Goal: Task Accomplishment & Management: Complete application form

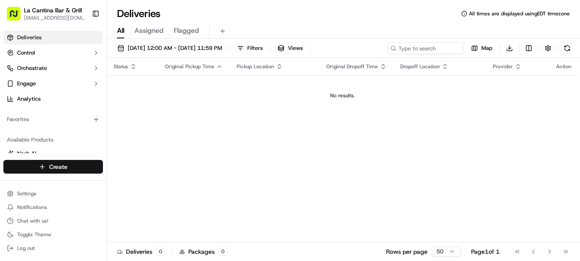
click at [95, 161] on html "La Cantina Bar & Grill [EMAIL_ADDRESS][DOMAIN_NAME] Toggle Sidebar Deliveries C…" at bounding box center [290, 130] width 580 height 261
click at [130, 180] on link "Delivery" at bounding box center [154, 182] width 95 height 15
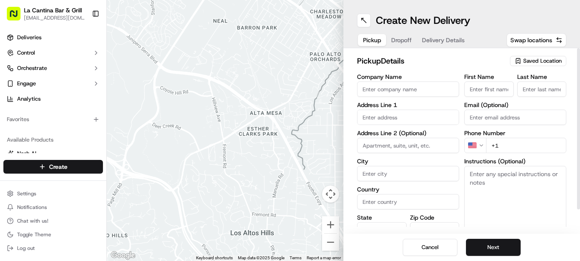
click at [398, 93] on input "Company Name" at bounding box center [408, 89] width 102 height 15
type input "La Cantina Bar & Grill"
type input "[STREET_ADDRESS]"
type input "Plainfield"
type input "[GEOGRAPHIC_DATA]"
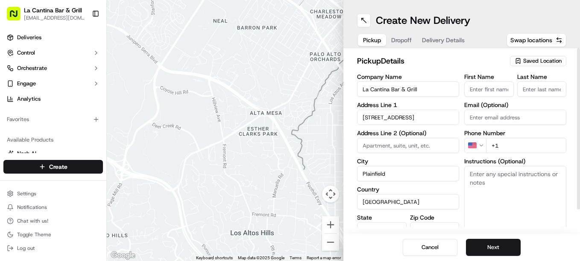
type input "CT"
type input "06374"
type input "[PERSON_NAME]"
type input "[EMAIL_ADDRESS][DOMAIN_NAME]"
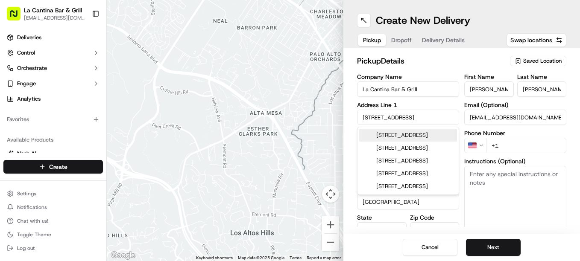
click at [520, 152] on input "+1" at bounding box center [526, 145] width 80 height 15
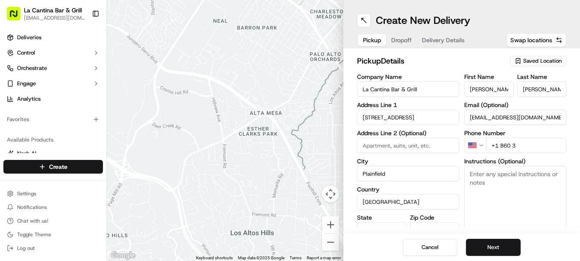
type input "[PHONE_NUMBER]"
click at [486, 254] on button "Next" at bounding box center [493, 247] width 55 height 17
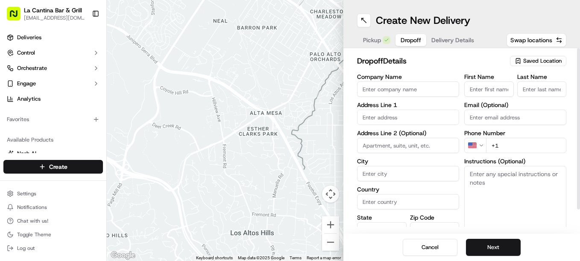
click at [484, 93] on input "First Name" at bounding box center [489, 89] width 50 height 15
type input "j"
type input "[PERSON_NAME]"
type input "[STREET_ADDRESS]"
type input "Plainfield"
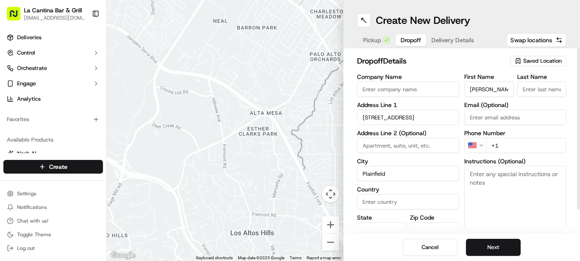
type input "[GEOGRAPHIC_DATA]"
type input "CT"
type input "06374"
type input "[PERSON_NAME]"
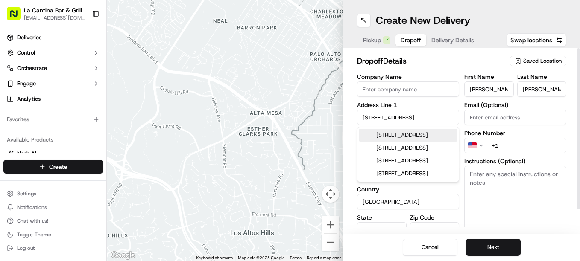
type input "[PERSON_NAME]"
click at [521, 144] on input "+1" at bounding box center [526, 145] width 80 height 15
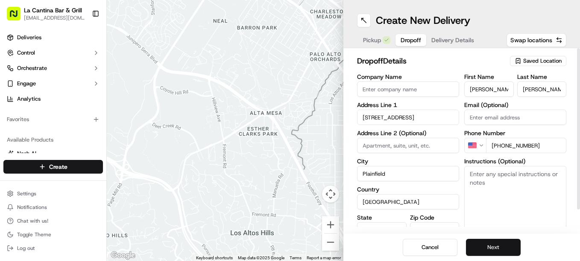
type input "[PHONE_NUMBER]"
click at [508, 243] on button "Next" at bounding box center [493, 247] width 55 height 17
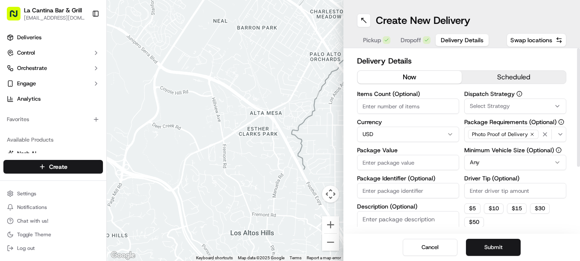
click at [434, 191] on input "Package Identifier (Optional)" at bounding box center [408, 190] width 102 height 15
click at [475, 188] on input "Driver Tip (Optional)" at bounding box center [515, 190] width 102 height 15
click at [435, 165] on input "Package Value" at bounding box center [408, 162] width 102 height 15
type input "2"
type input "23.74"
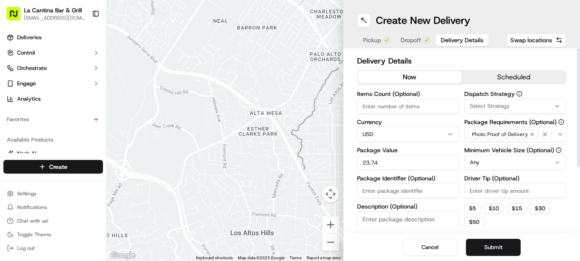
click at [475, 191] on input "Driver Tip (Optional)" at bounding box center [515, 190] width 102 height 15
type input "2.70"
click at [496, 241] on button "Submit" at bounding box center [493, 247] width 55 height 17
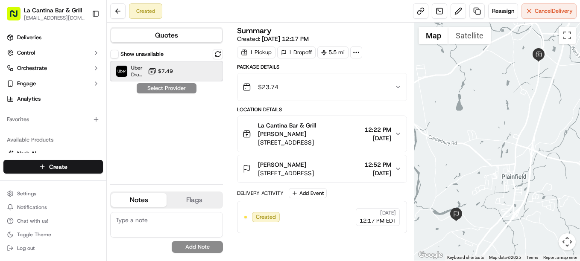
click at [188, 74] on div "Uber Dropoff ETA 33 minutes $7.49" at bounding box center [166, 71] width 113 height 20
click at [181, 87] on button "Assign Provider" at bounding box center [166, 88] width 61 height 10
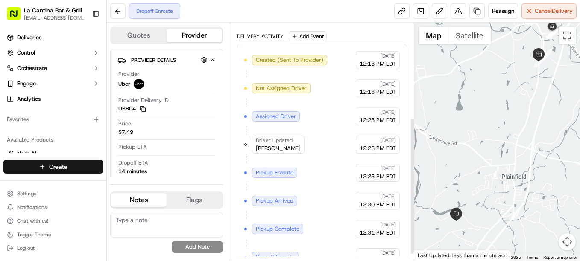
scroll to position [174, 0]
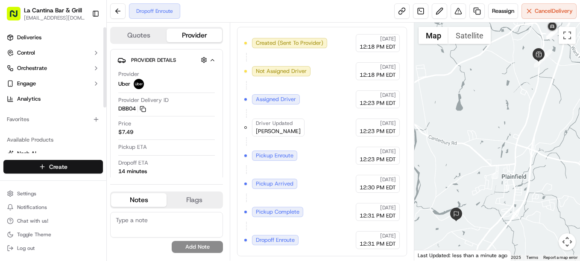
click at [43, 167] on html "La Cantina Bar & Grill [EMAIL_ADDRESS][DOMAIN_NAME] Toggle Sidebar Deliveries C…" at bounding box center [290, 130] width 580 height 261
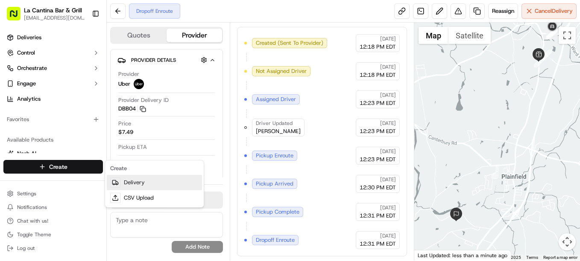
click at [138, 184] on link "Delivery" at bounding box center [154, 182] width 95 height 15
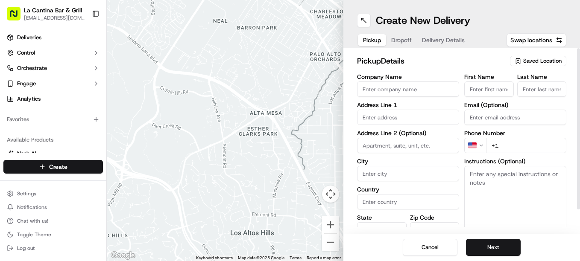
click at [420, 86] on input "Company Name" at bounding box center [408, 89] width 102 height 15
type input "La Cantina Bar & Grill"
type input "[STREET_ADDRESS]"
type input "Plainfield"
type input "[GEOGRAPHIC_DATA]"
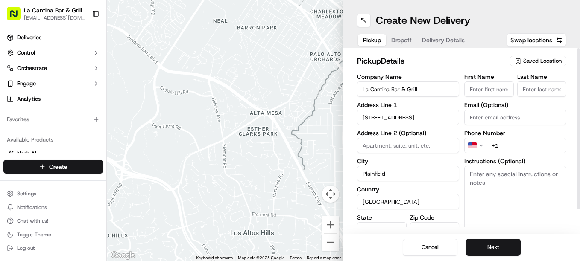
type input "CT"
type input "06374"
type input "[PERSON_NAME]"
type input "[EMAIL_ADDRESS][DOMAIN_NAME]"
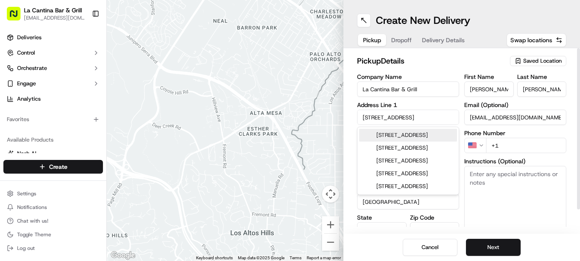
click at [510, 147] on input "+1" at bounding box center [526, 145] width 80 height 15
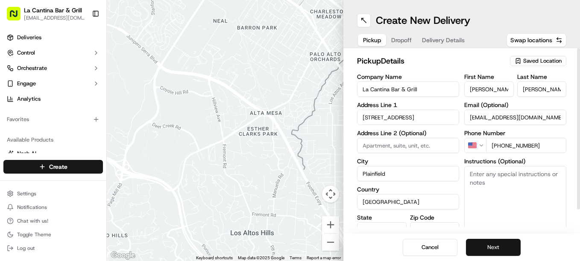
type input "[PHONE_NUMBER]"
click at [488, 248] on button "Next" at bounding box center [493, 247] width 55 height 17
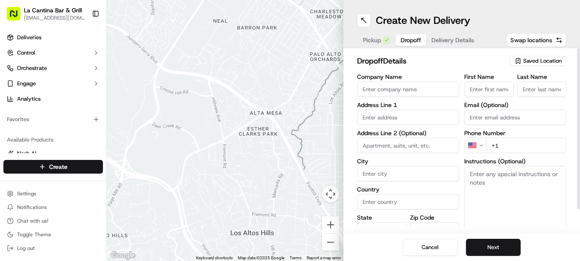
click at [490, 95] on input "First Name" at bounding box center [489, 89] width 50 height 15
type input "[PERSON_NAME]"
type input "[STREET_ADDRESS]"
type input "Plainfield"
type input "[GEOGRAPHIC_DATA]"
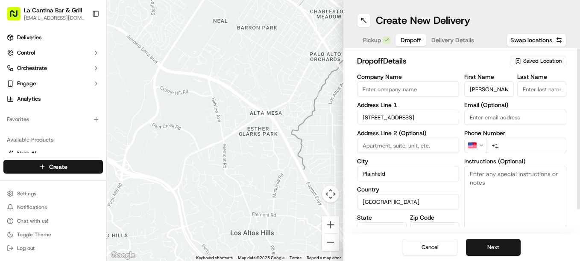
type input "CT"
type input "06354"
type input "[PERSON_NAME]"
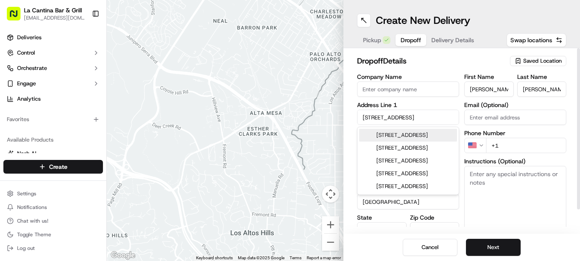
click at [514, 146] on input "+1" at bounding box center [526, 145] width 80 height 15
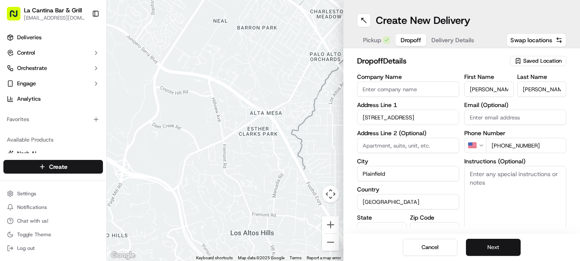
type input "[PHONE_NUMBER]"
click at [511, 244] on button "Next" at bounding box center [493, 247] width 55 height 17
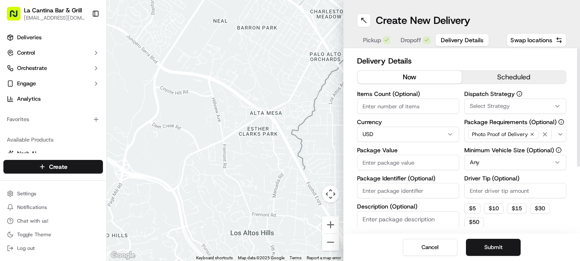
click at [397, 164] on input "Package Value" at bounding box center [408, 162] width 102 height 15
type input "30.88"
click at [485, 187] on input "Driver Tip (Optional)" at bounding box center [515, 190] width 102 height 15
click at [496, 195] on input "Driver Tip (Optional)" at bounding box center [515, 190] width 102 height 15
type input "3.75"
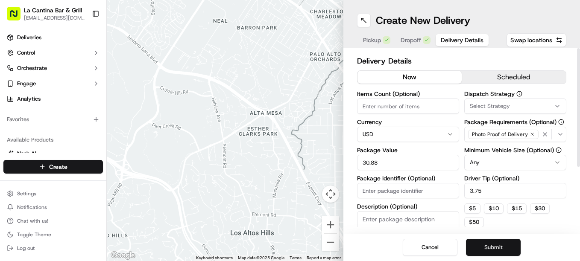
click at [488, 248] on button "Submit" at bounding box center [493, 247] width 55 height 17
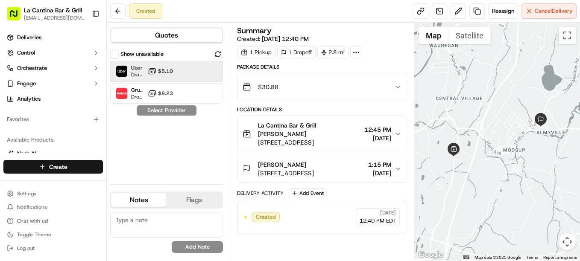
click at [201, 68] on div at bounding box center [197, 71] width 10 height 10
click at [178, 111] on button "Assign Provider" at bounding box center [166, 110] width 61 height 10
